Goal: Information Seeking & Learning: Learn about a topic

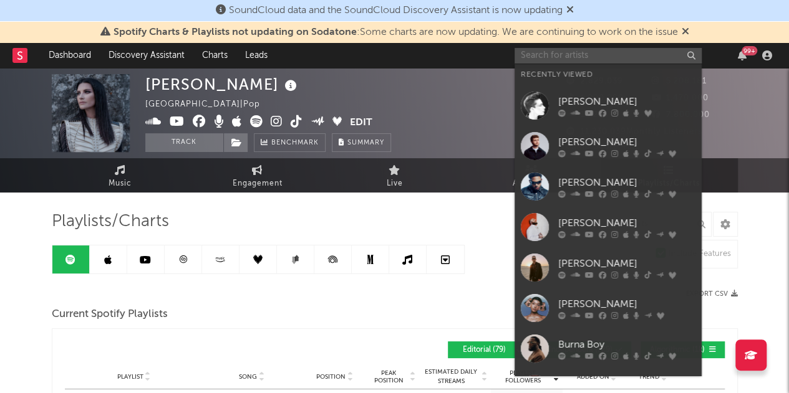
click at [656, 57] on input "text" at bounding box center [607, 56] width 187 height 16
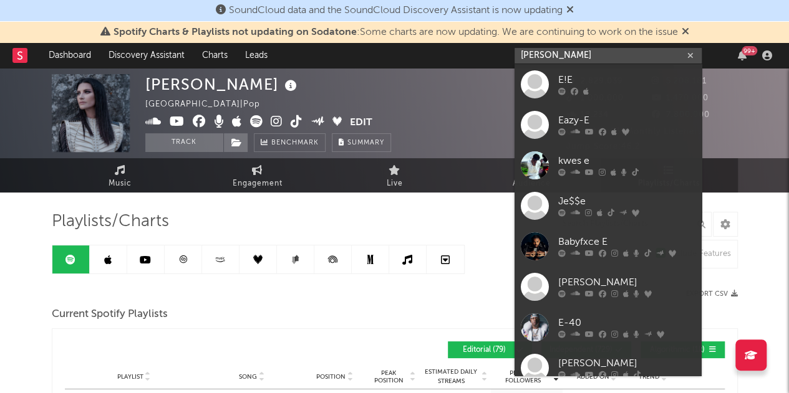
type input "[PERSON_NAME]"
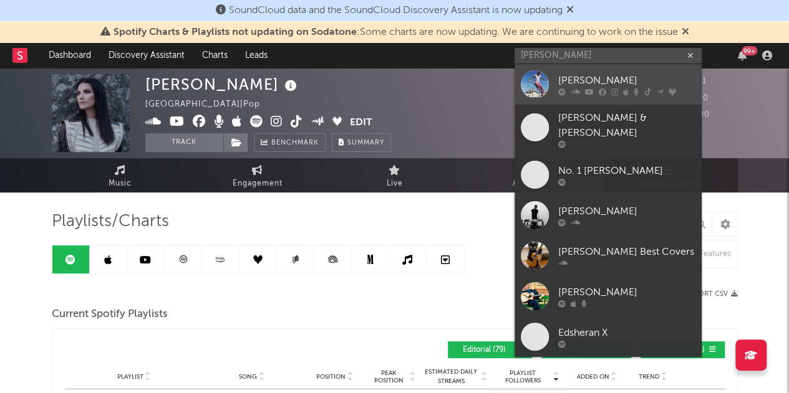
click at [609, 92] on div at bounding box center [626, 91] width 137 height 7
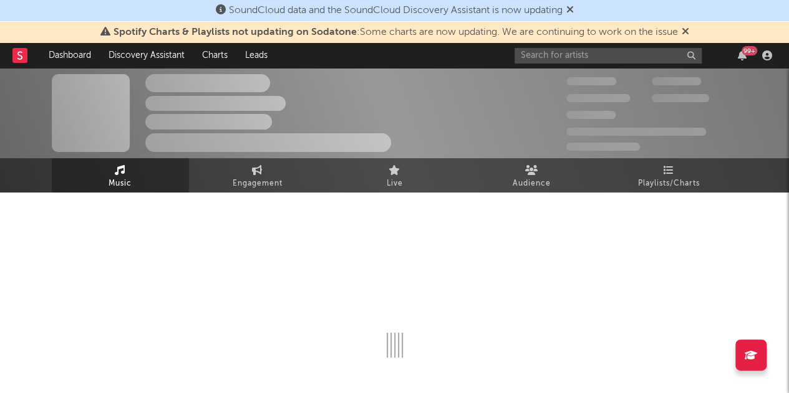
select select "6m"
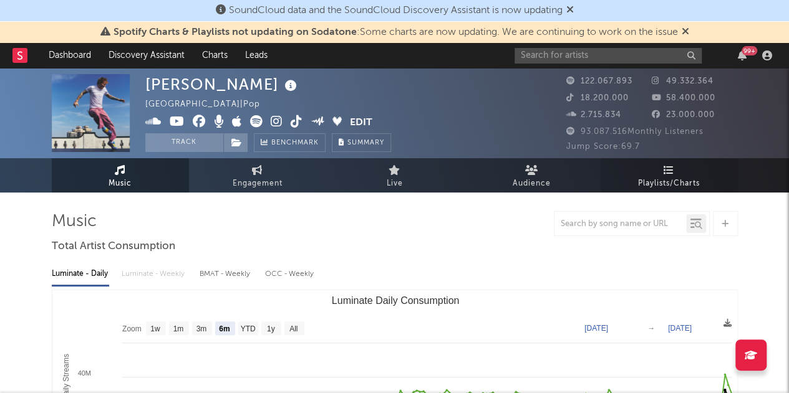
click at [663, 183] on span "Playlists/Charts" at bounding box center [669, 183] width 62 height 15
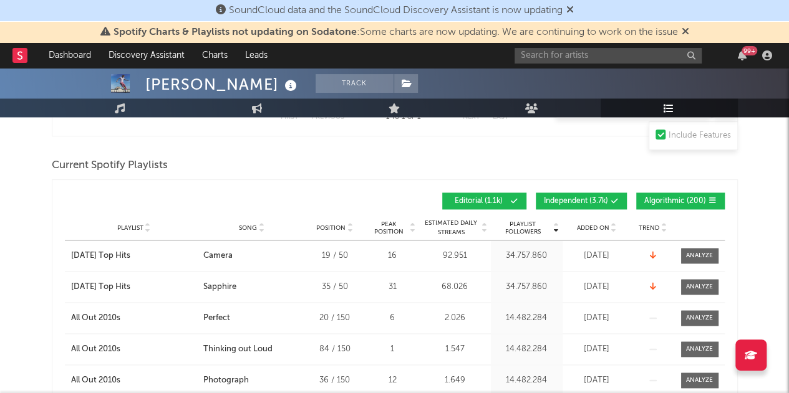
scroll to position [750, 0]
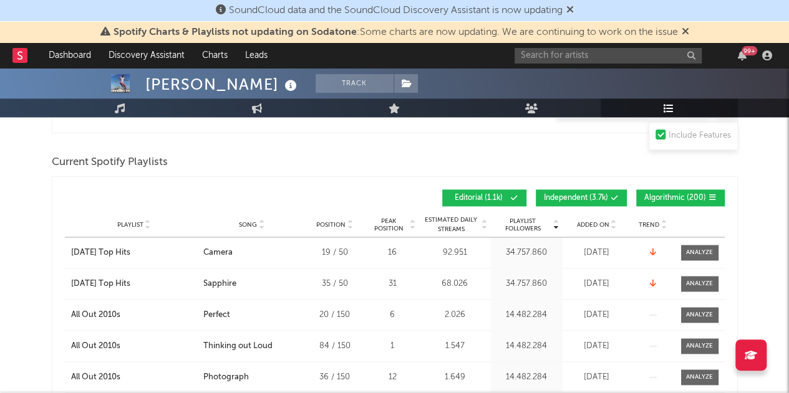
click at [590, 195] on span "Independent ( 3.7k )" at bounding box center [576, 198] width 64 height 7
click at [663, 195] on span "Algorithmic ( 200 )" at bounding box center [675, 198] width 62 height 7
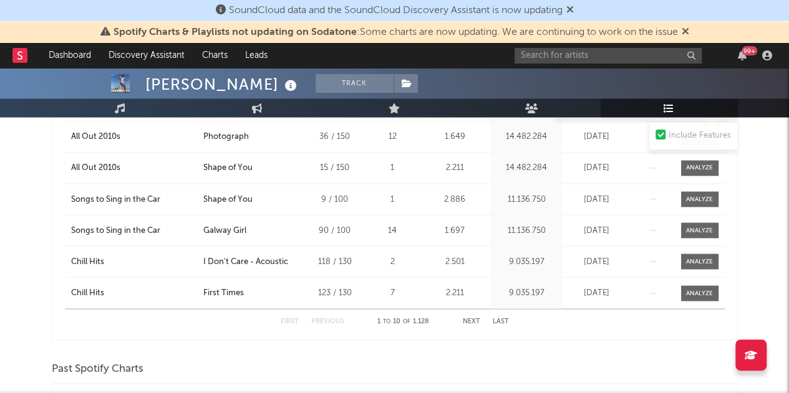
scroll to position [995, 0]
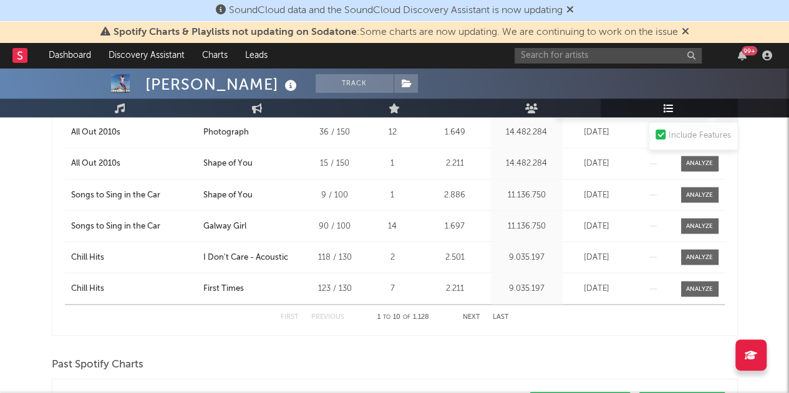
click at [470, 315] on button "Next" at bounding box center [471, 317] width 17 height 7
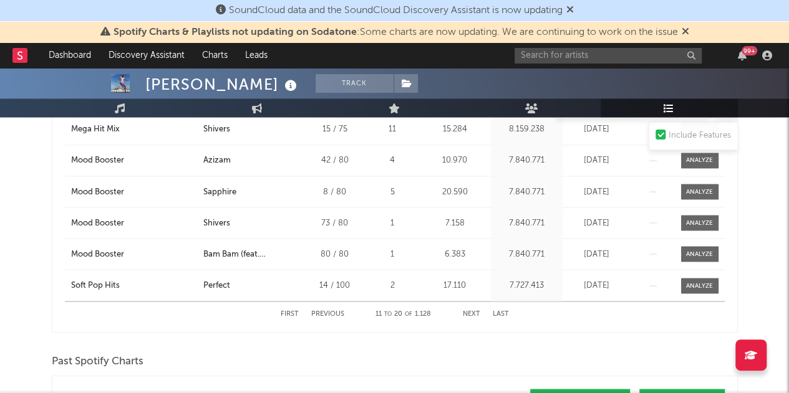
scroll to position [1001, 0]
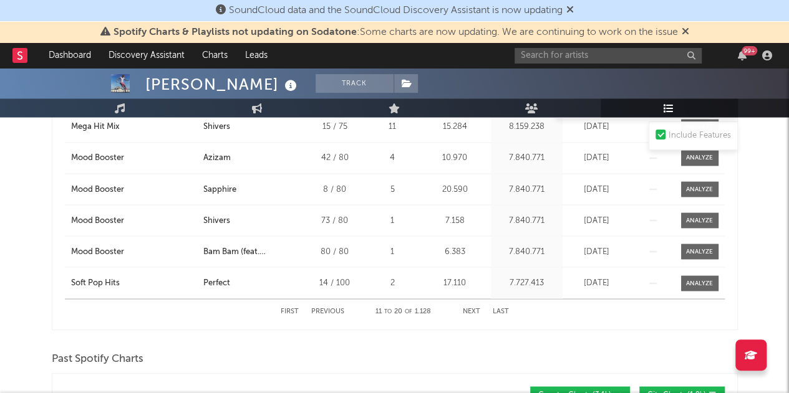
click at [471, 308] on button "Next" at bounding box center [471, 311] width 17 height 7
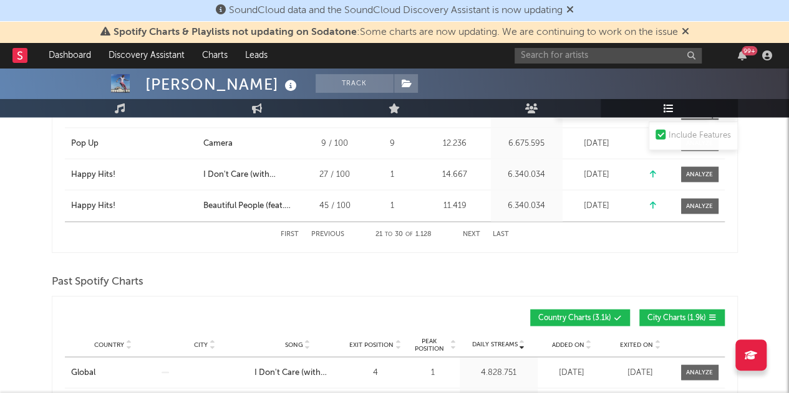
scroll to position [1085, 0]
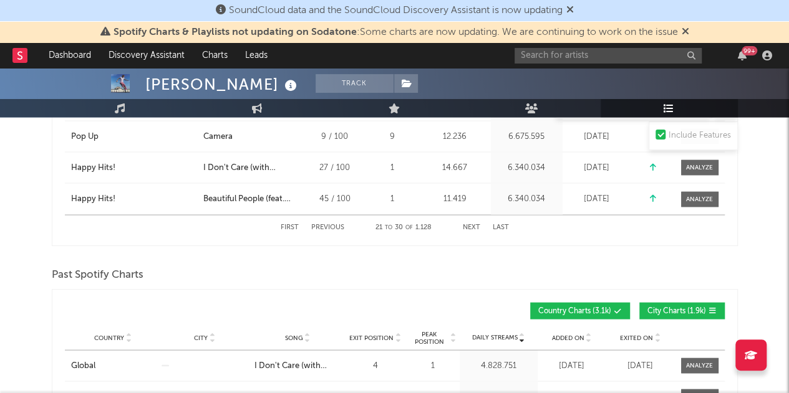
click at [473, 224] on button "Next" at bounding box center [471, 227] width 17 height 7
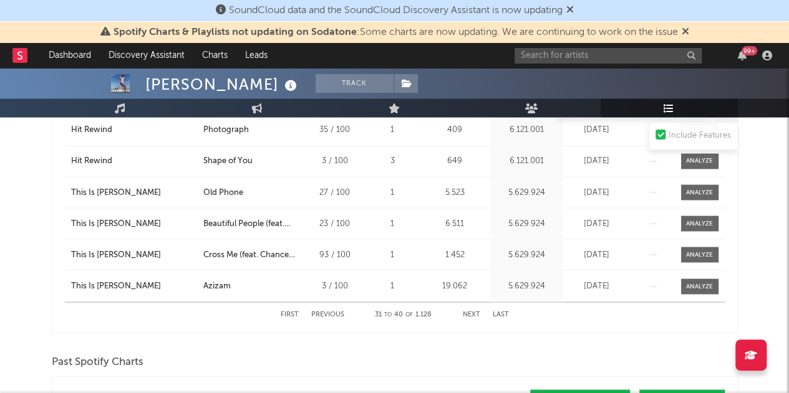
scroll to position [998, 0]
click at [475, 313] on button "Next" at bounding box center [471, 314] width 17 height 7
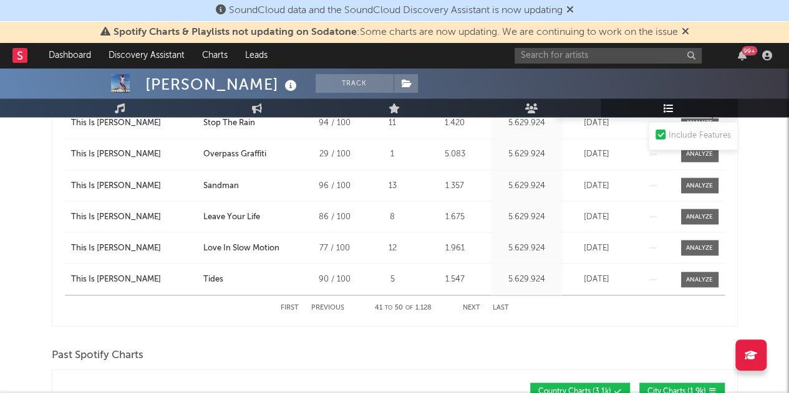
scroll to position [1007, 0]
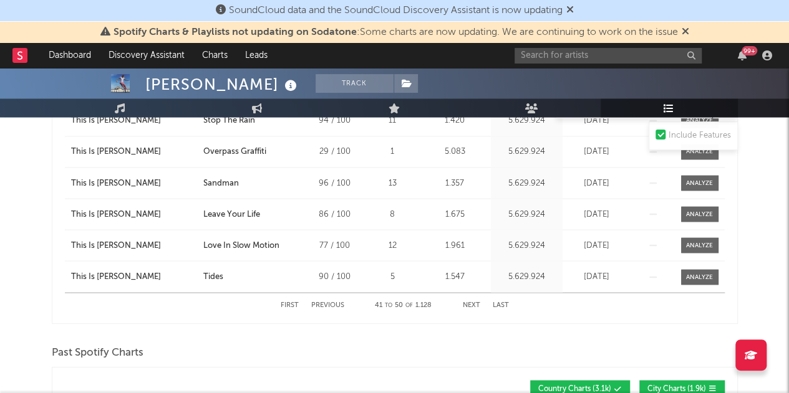
click at [471, 302] on button "Next" at bounding box center [471, 305] width 17 height 7
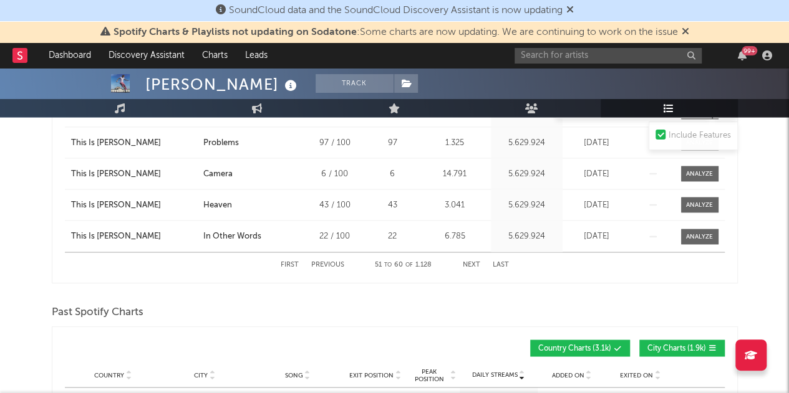
scroll to position [1048, 0]
click at [468, 261] on button "Next" at bounding box center [471, 264] width 17 height 7
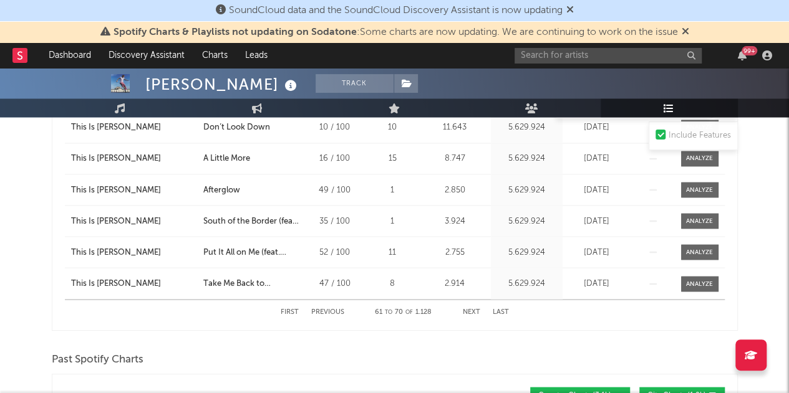
scroll to position [984, 0]
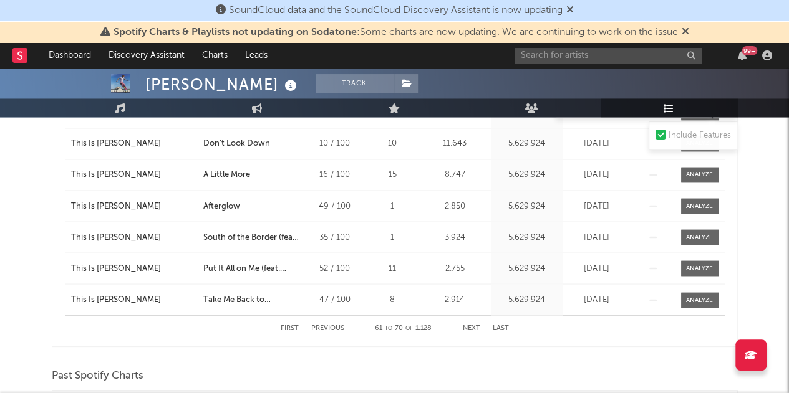
click at [470, 325] on button "Next" at bounding box center [471, 328] width 17 height 7
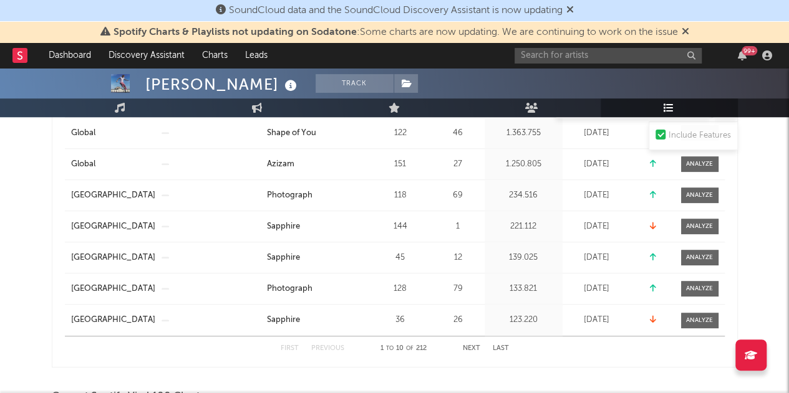
scroll to position [365, 0]
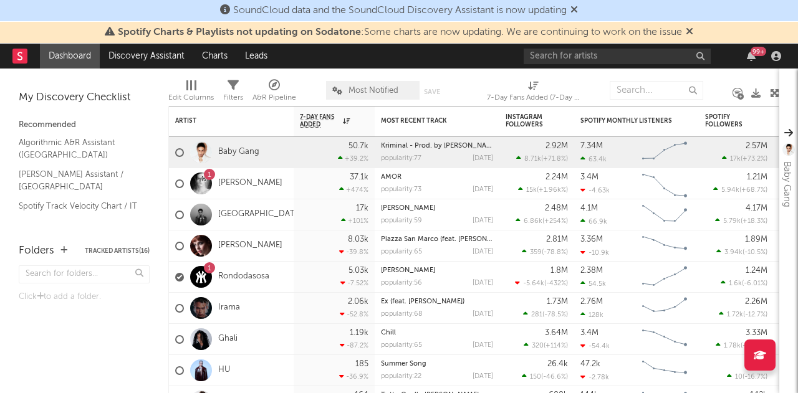
click at [577, 4] on icon at bounding box center [574, 9] width 7 height 10
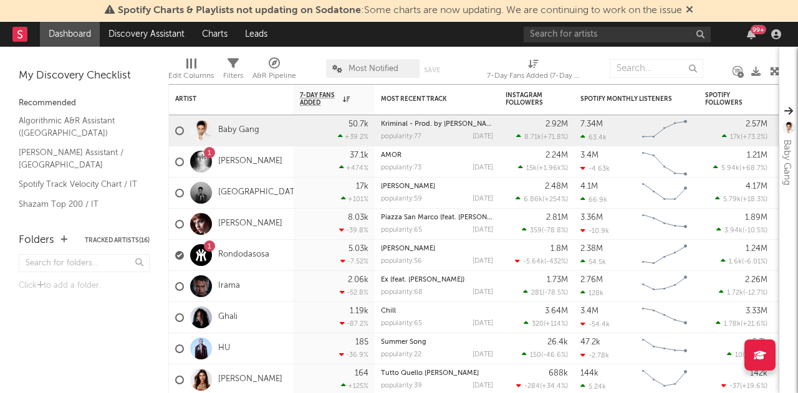
click at [686, 4] on span "Spotify Charts & Playlists not updating on Sodatone : Some charts are now updat…" at bounding box center [399, 10] width 589 height 15
click at [690, 8] on icon at bounding box center [689, 9] width 7 height 10
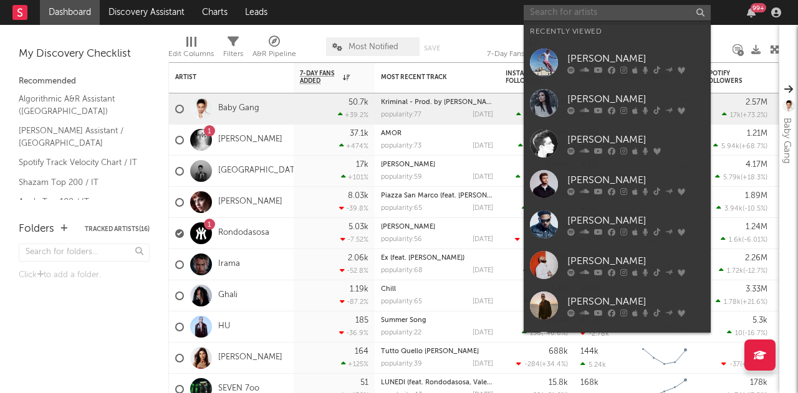
click at [640, 17] on input "text" at bounding box center [617, 13] width 187 height 16
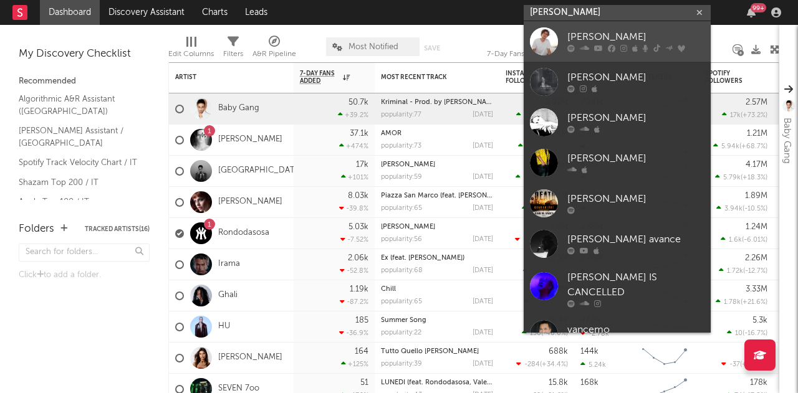
type input "vance joy"
click at [627, 42] on div "Vance Joy" at bounding box center [635, 37] width 137 height 15
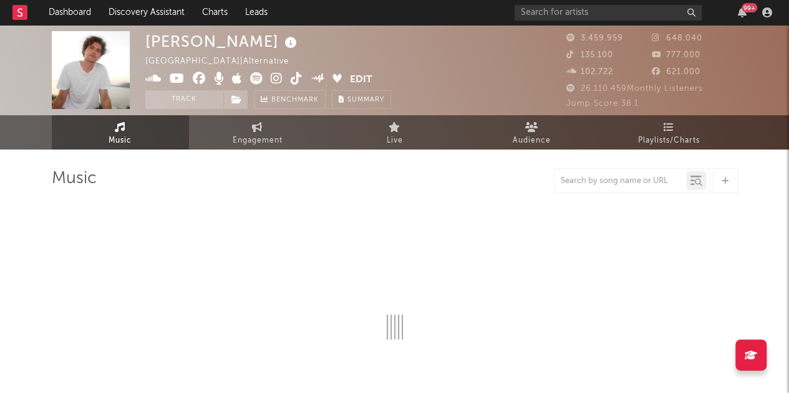
select select "6m"
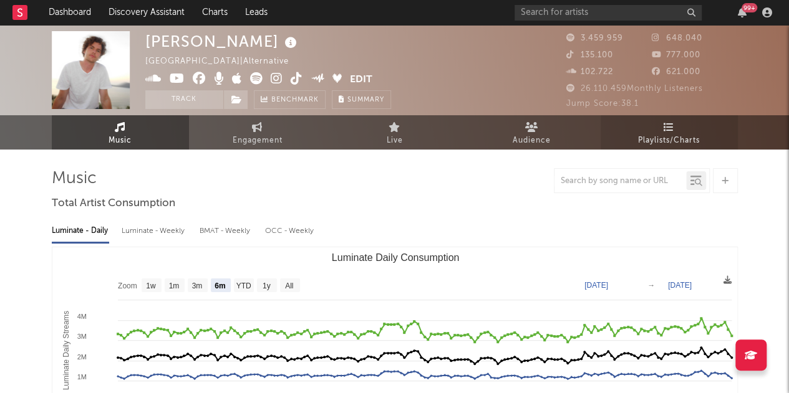
click at [648, 140] on span "Playlists/Charts" at bounding box center [669, 140] width 62 height 15
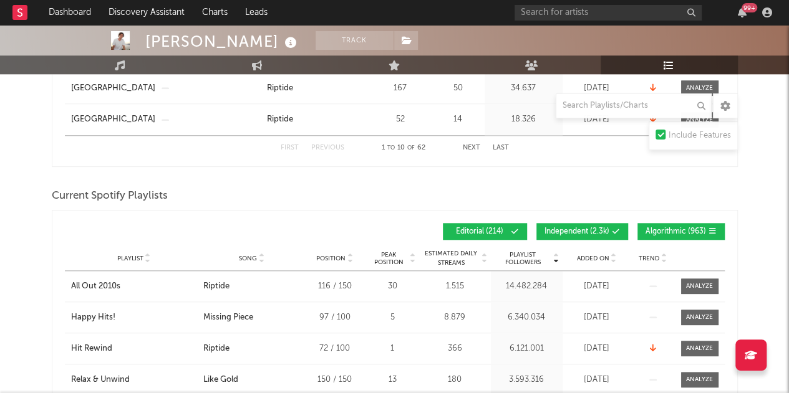
scroll to position [528, 0]
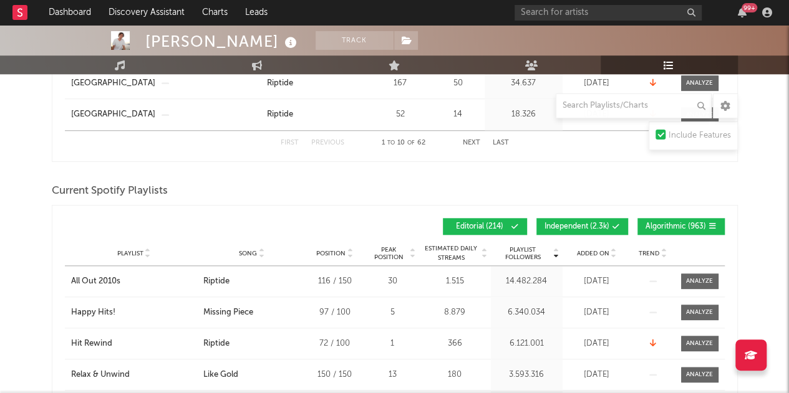
click at [589, 227] on span at bounding box center [589, 226] width 2 height 7
click at [672, 223] on span "Algorithmic ( 963 )" at bounding box center [675, 226] width 60 height 7
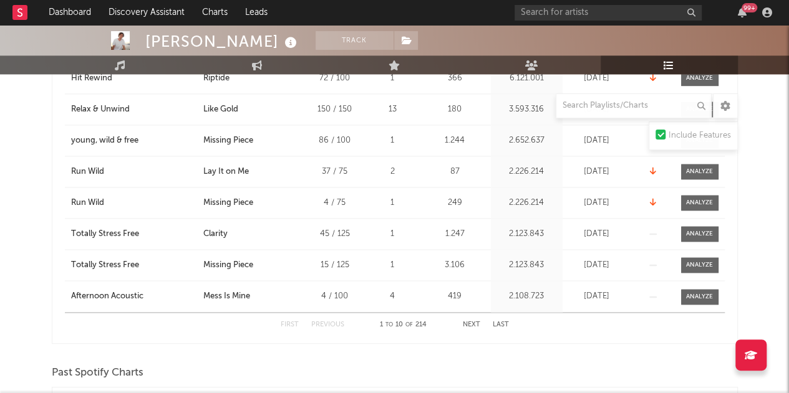
scroll to position [798, 0]
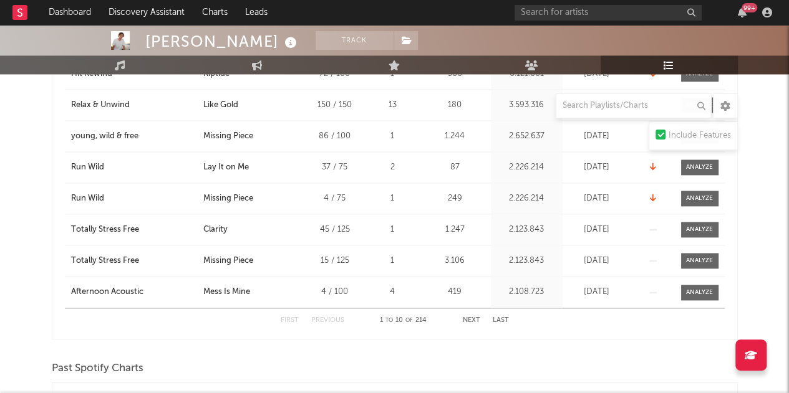
click at [475, 317] on button "Next" at bounding box center [471, 320] width 17 height 7
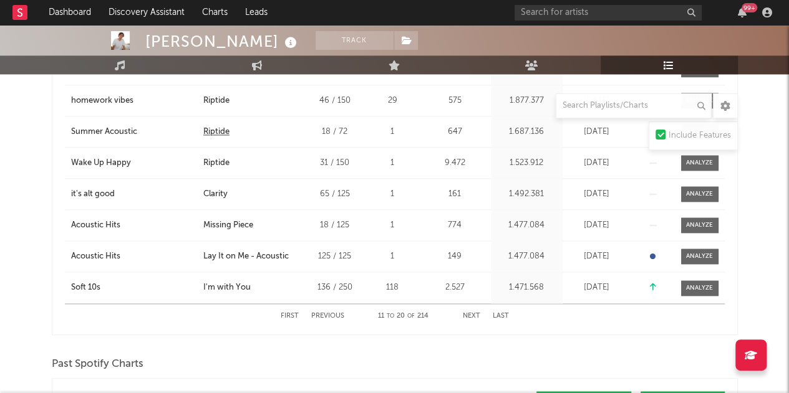
scroll to position [803, 0]
click at [468, 307] on div "First Previous 11 to 20 of 214 Next Last" at bounding box center [395, 316] width 228 height 24
click at [470, 312] on button "Next" at bounding box center [471, 315] width 17 height 7
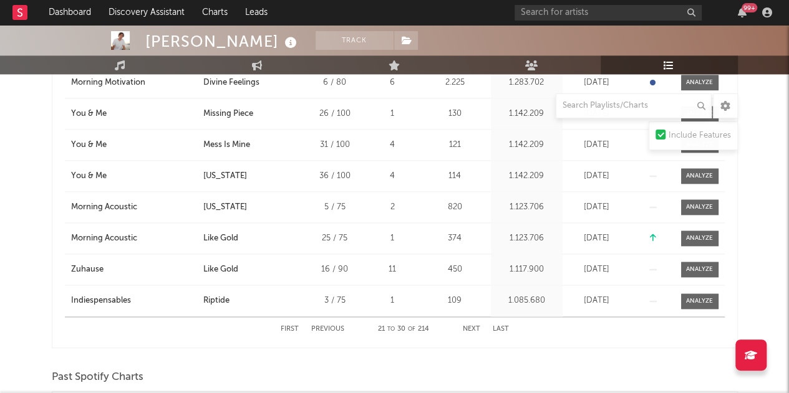
scroll to position [791, 0]
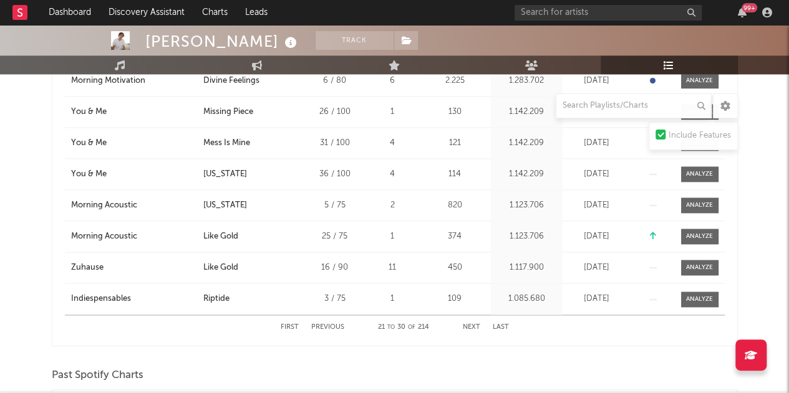
click at [463, 329] on button "Next" at bounding box center [471, 327] width 17 height 7
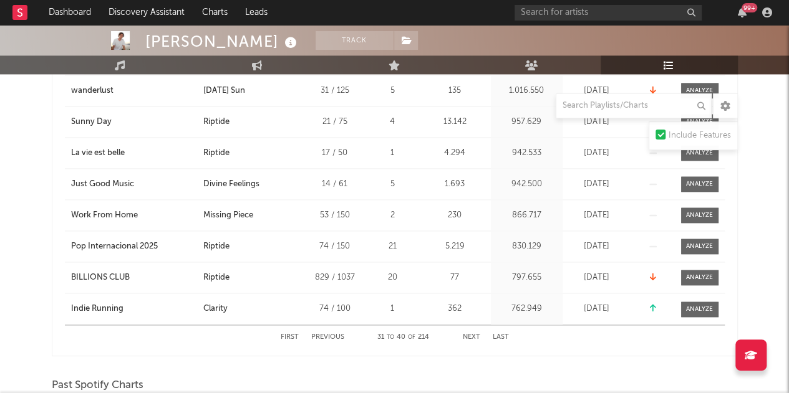
scroll to position [782, 0]
click at [473, 335] on button "Next" at bounding box center [471, 337] width 17 height 7
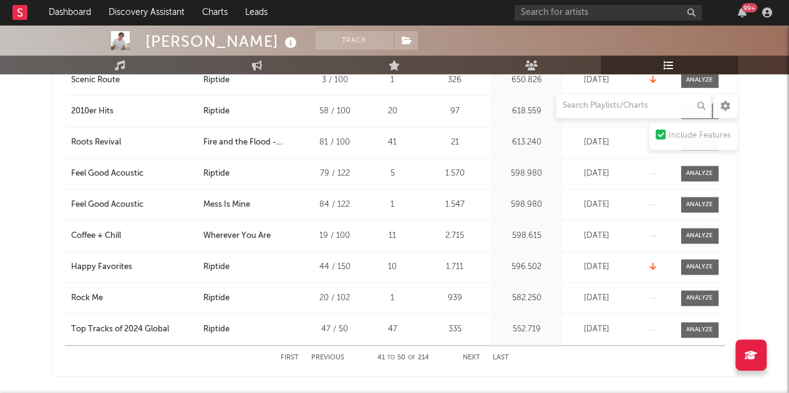
scroll to position [793, 0]
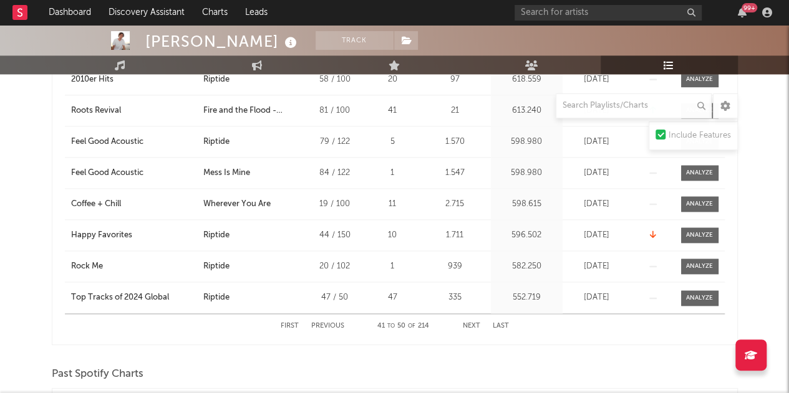
click at [467, 323] on button "Next" at bounding box center [471, 326] width 17 height 7
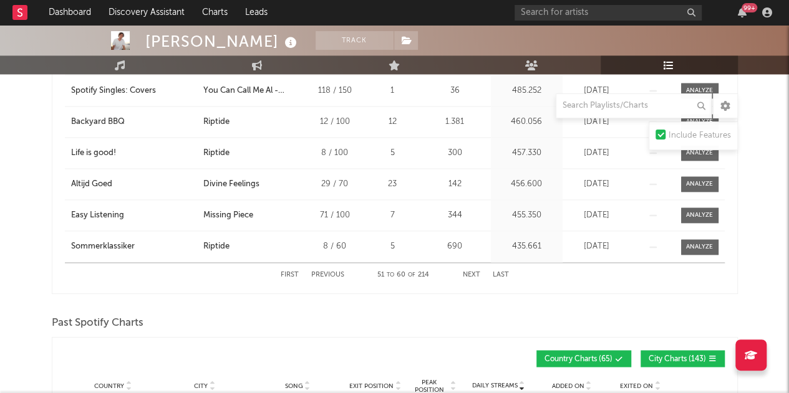
scroll to position [846, 0]
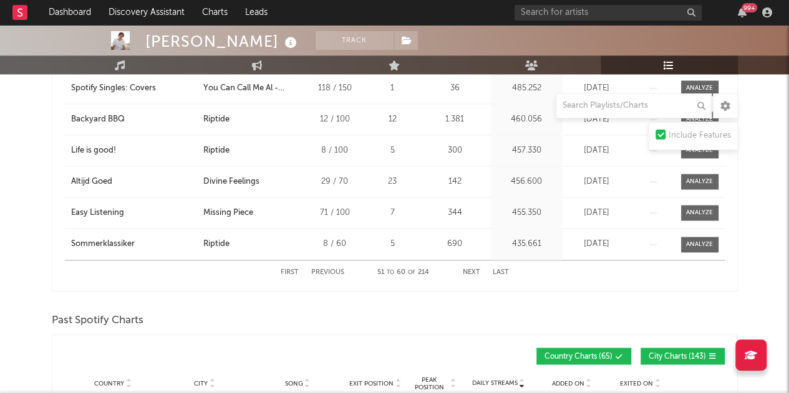
click at [472, 269] on button "Next" at bounding box center [471, 272] width 17 height 7
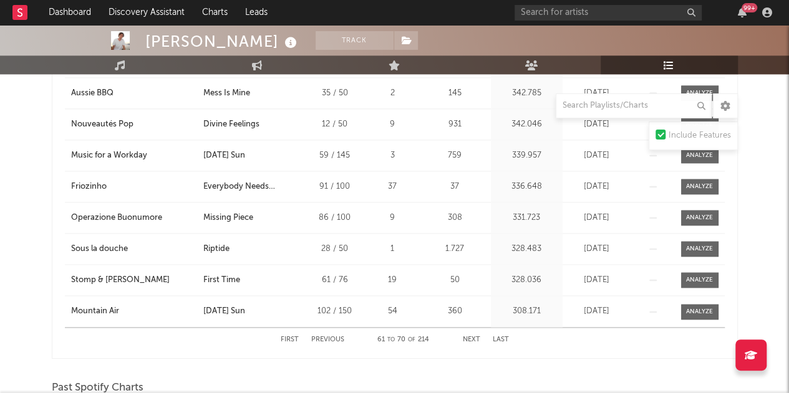
scroll to position [780, 0]
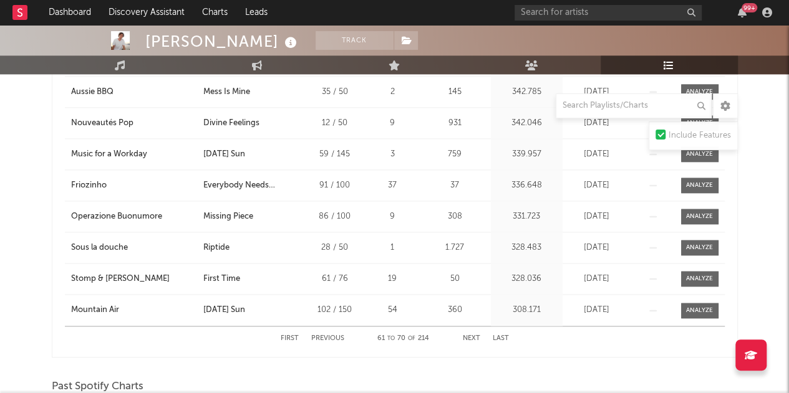
click at [473, 337] on button "Next" at bounding box center [471, 338] width 17 height 7
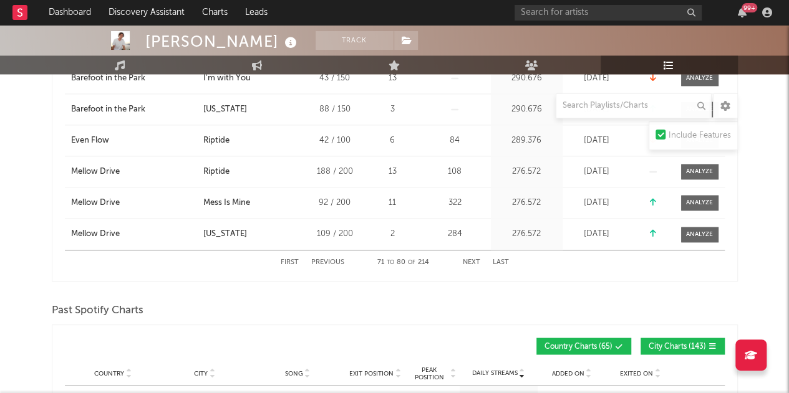
scroll to position [861, 0]
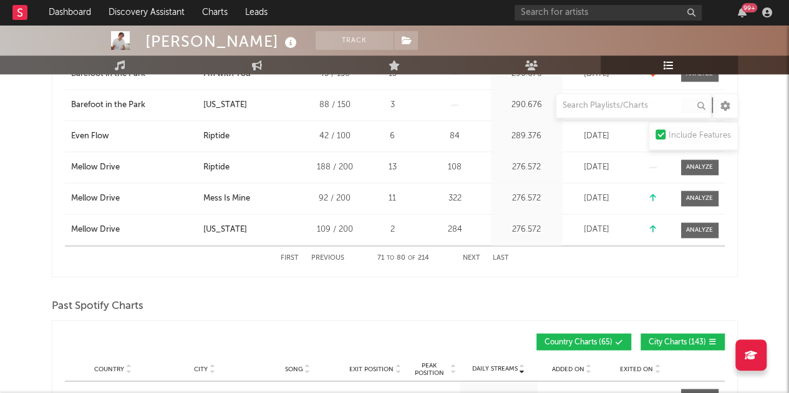
click at [476, 258] on button "Next" at bounding box center [471, 258] width 17 height 7
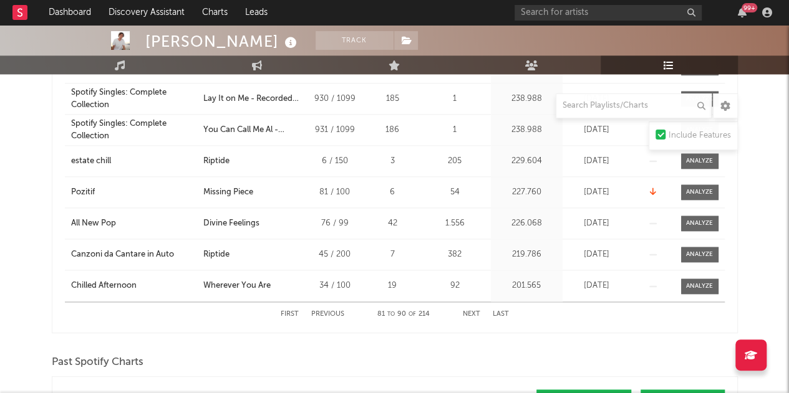
scroll to position [849, 0]
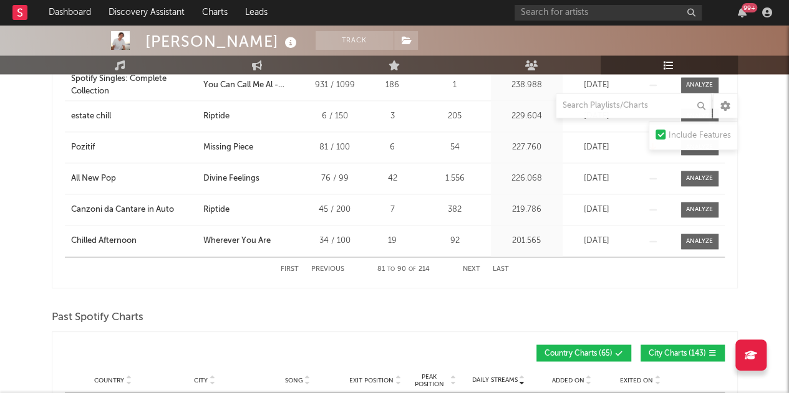
click at [474, 266] on button "Next" at bounding box center [471, 269] width 17 height 7
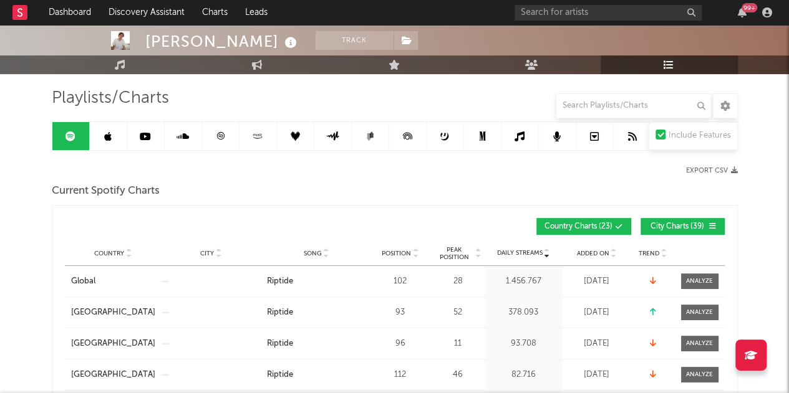
scroll to position [0, 0]
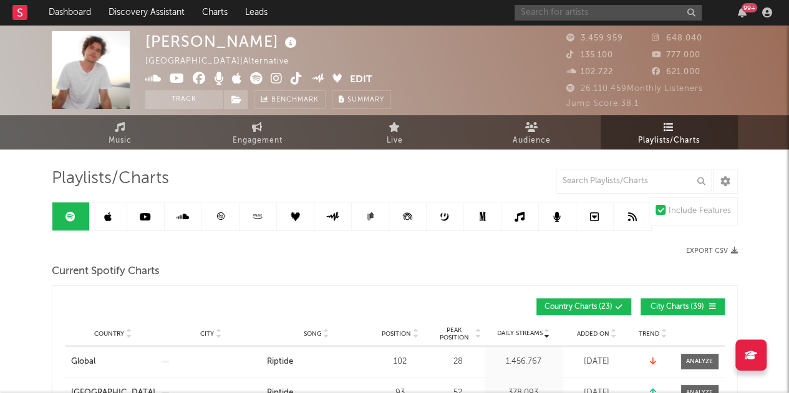
click at [625, 13] on input "text" at bounding box center [607, 13] width 187 height 16
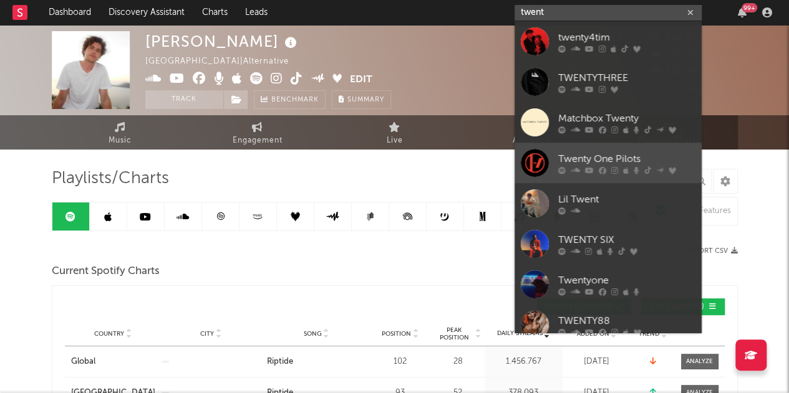
type input "twent"
click at [642, 148] on link "Twenty One Pilots" at bounding box center [607, 163] width 187 height 41
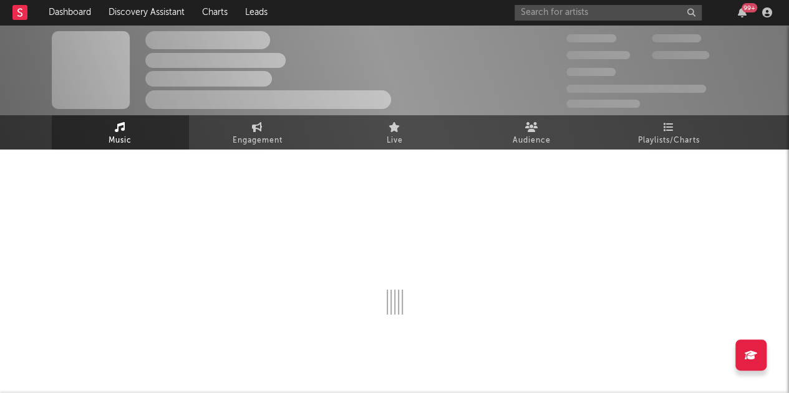
scroll to position [40, 0]
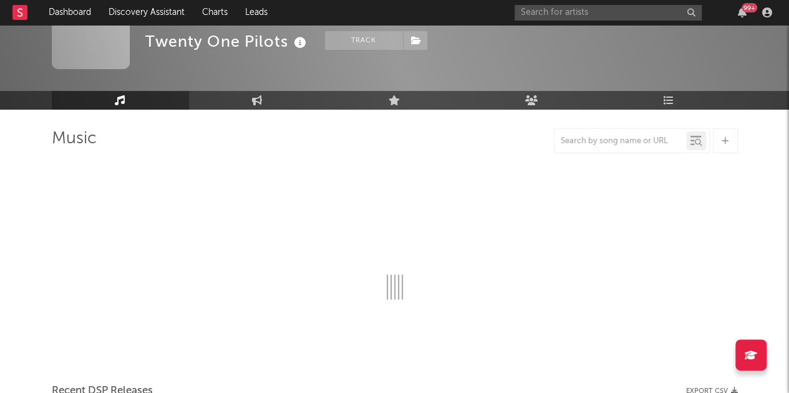
select select "6m"
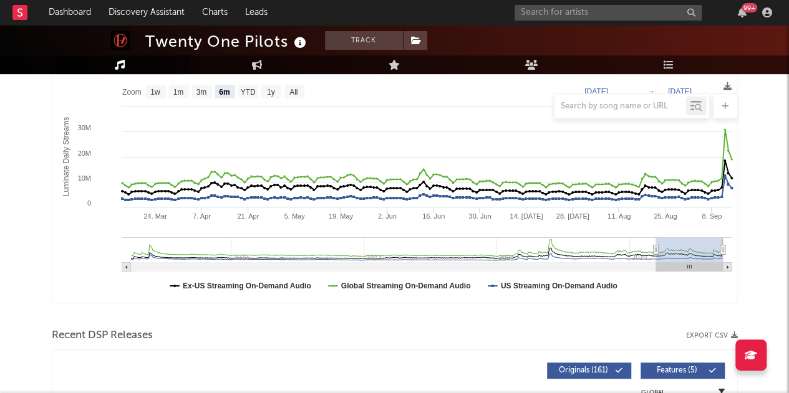
scroll to position [195, 0]
